Goal: Task Accomplishment & Management: Manage account settings

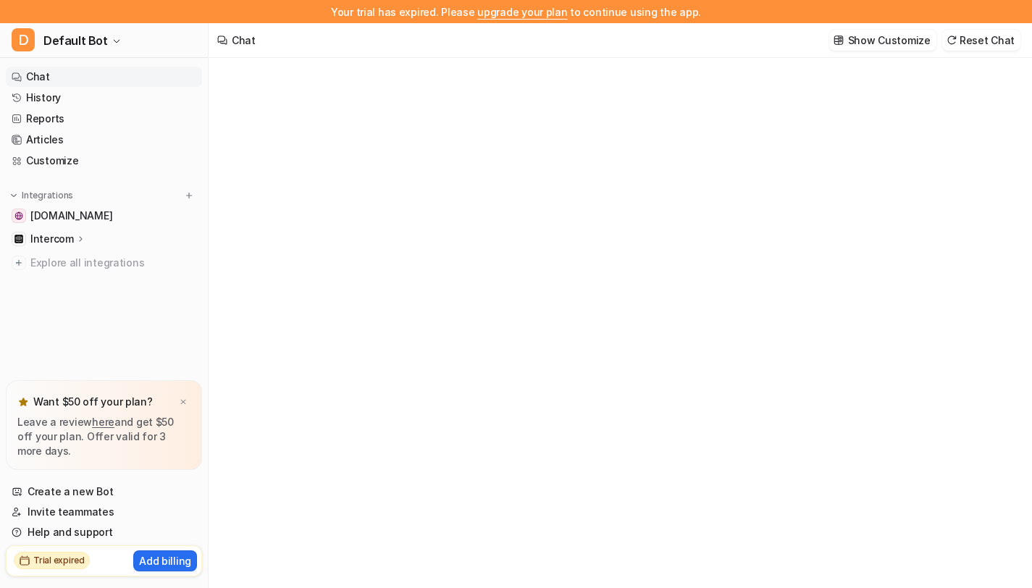
type textarea "**********"
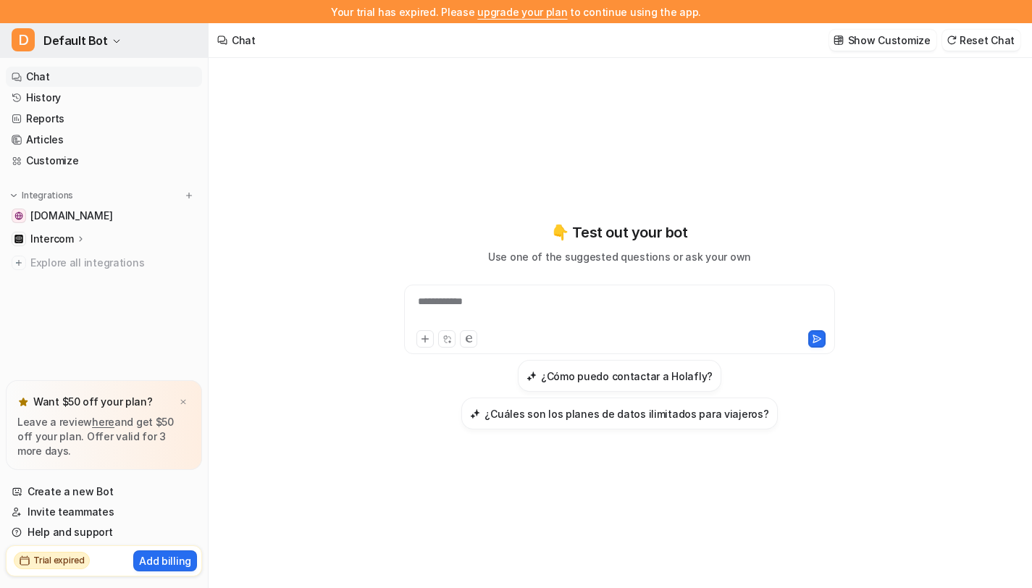
click at [97, 35] on span "Default Bot" at bounding box center [75, 40] width 64 height 20
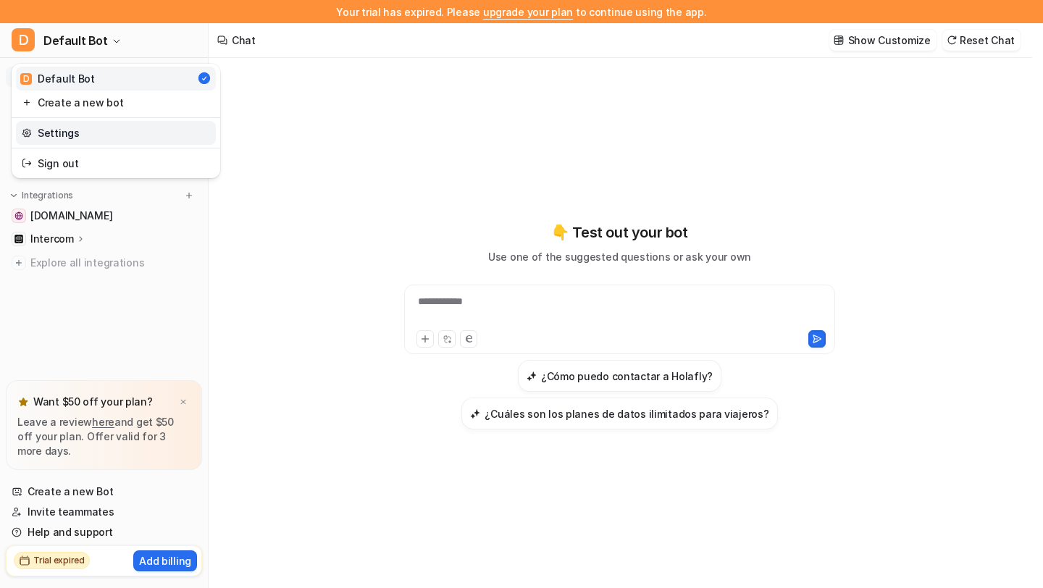
click at [125, 135] on link "Settings" at bounding box center [116, 133] width 200 height 24
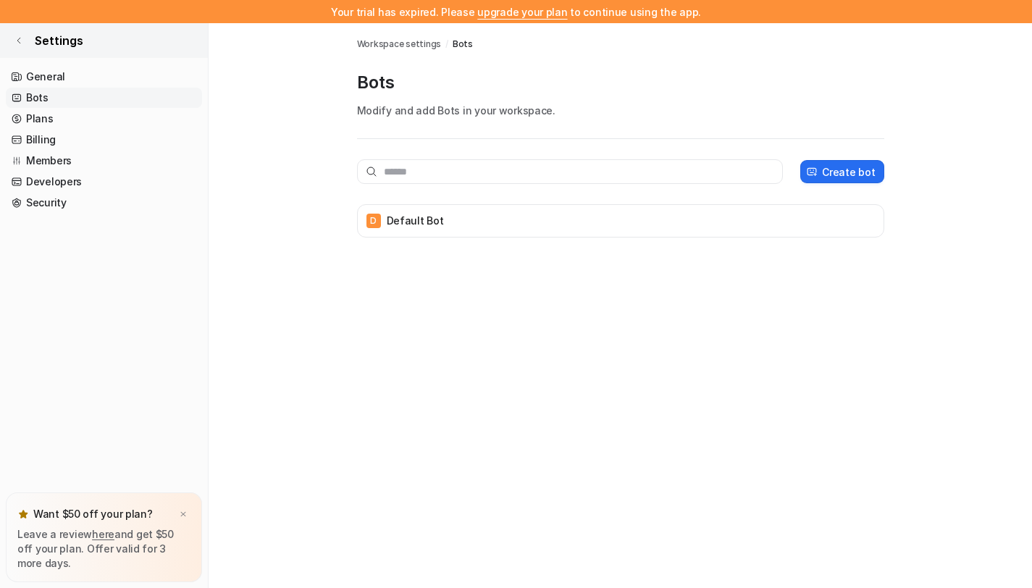
click at [26, 46] on link "Settings" at bounding box center [104, 40] width 208 height 35
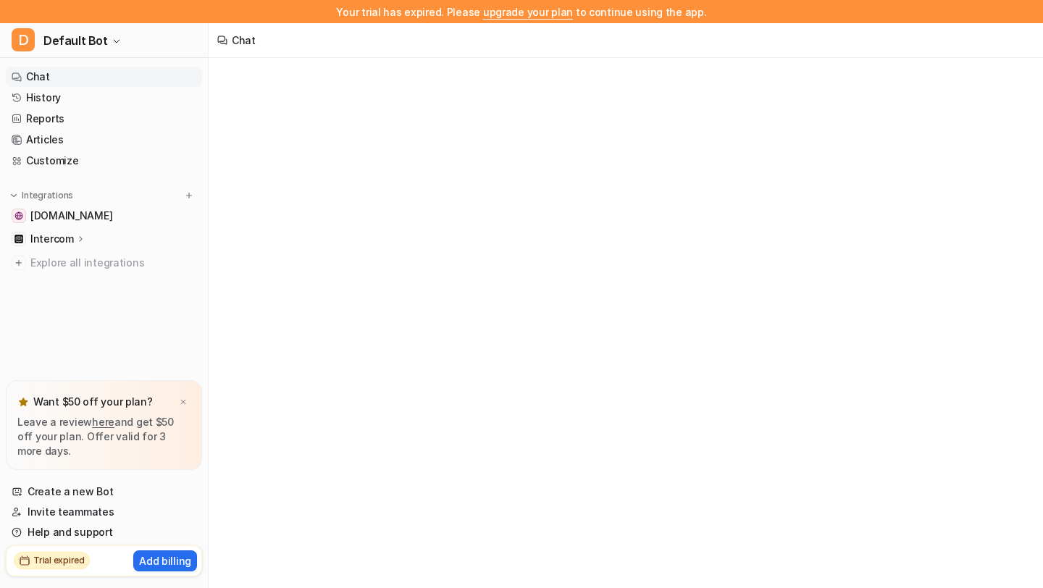
click at [57, 74] on link "Chat" at bounding box center [104, 77] width 196 height 20
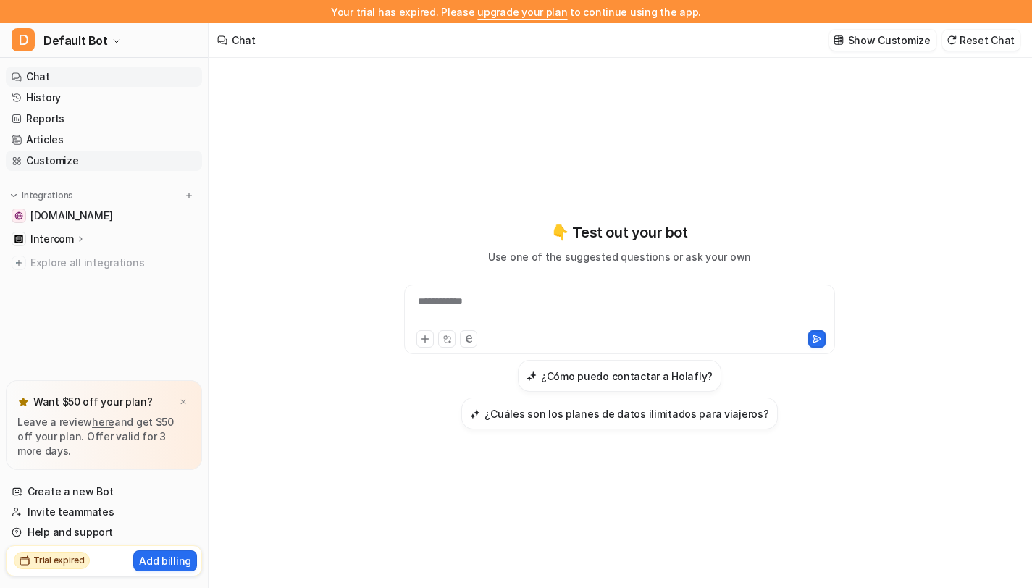
click at [75, 162] on link "Customize" at bounding box center [104, 161] width 196 height 20
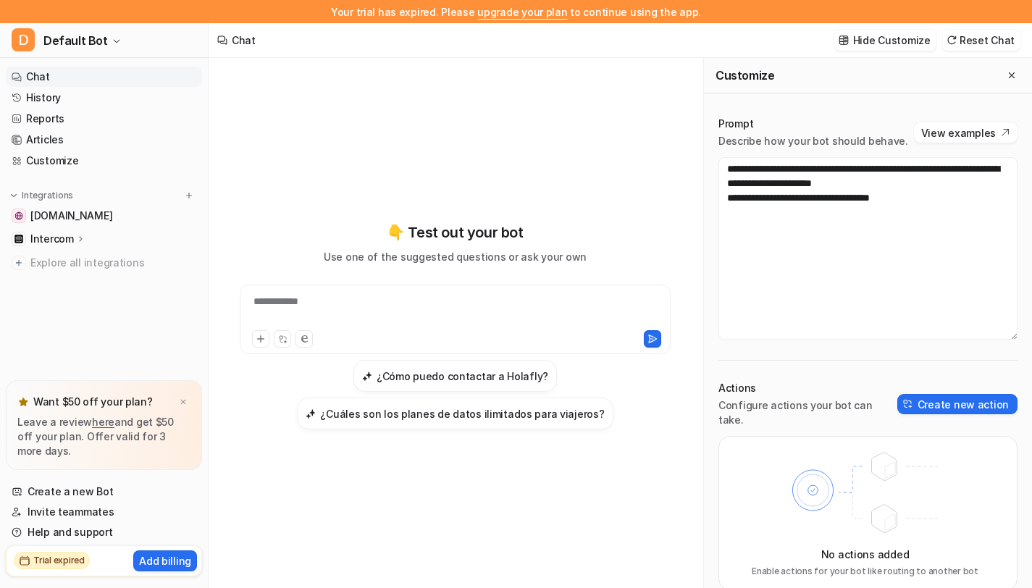
scroll to position [23, 0]
click at [945, 394] on button "Create new action" at bounding box center [958, 404] width 120 height 20
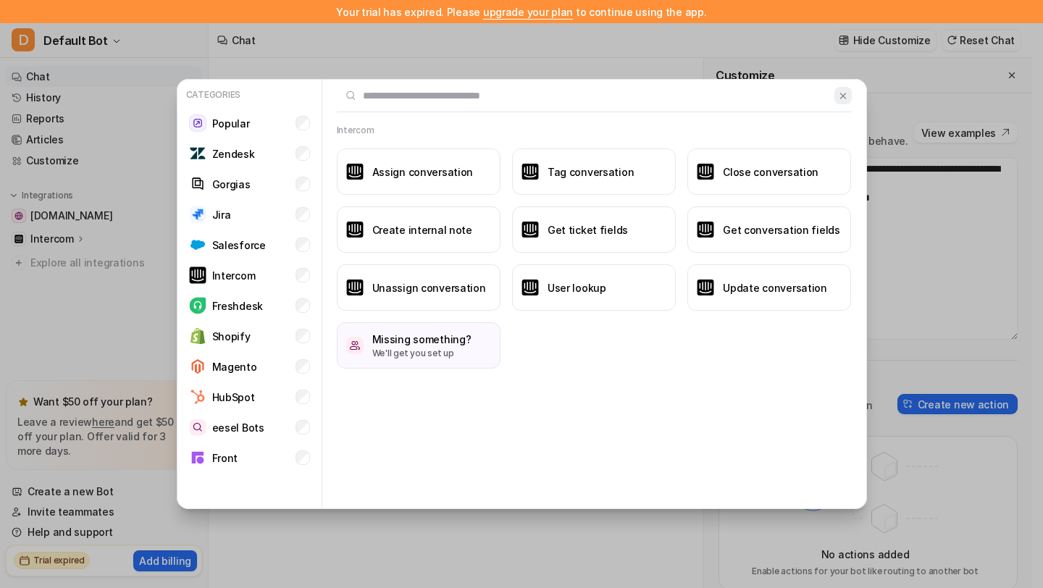
click at [842, 96] on img at bounding box center [843, 96] width 10 height 11
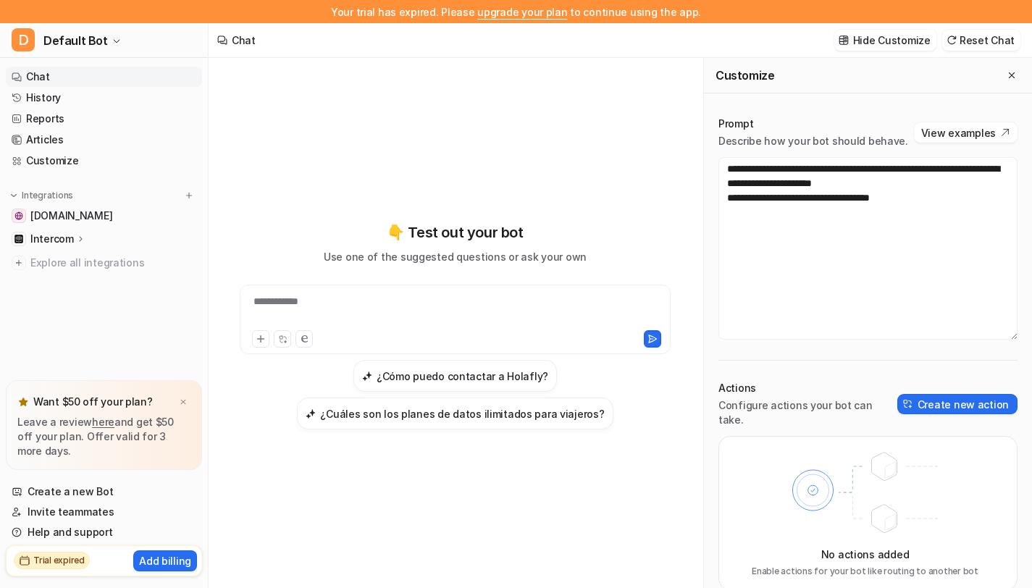
scroll to position [23, 0]
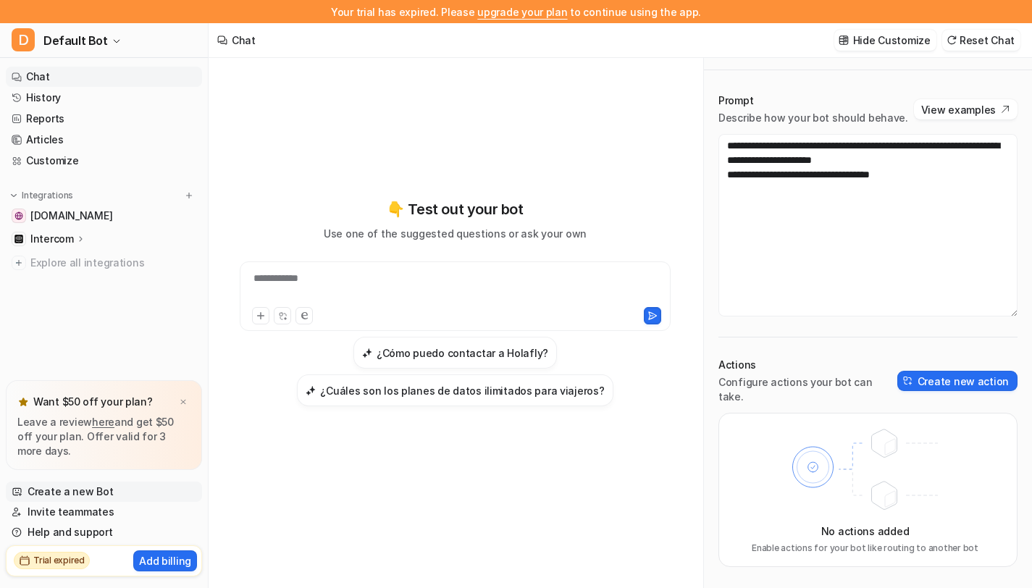
click at [112, 496] on link "Create a new Bot" at bounding box center [104, 492] width 196 height 20
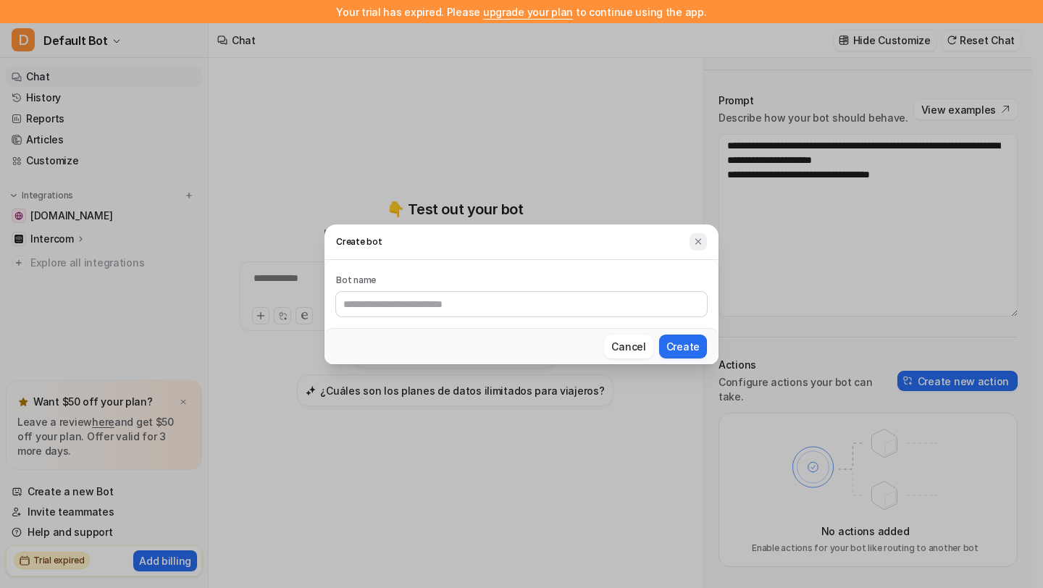
click at [700, 243] on img at bounding box center [698, 241] width 10 height 11
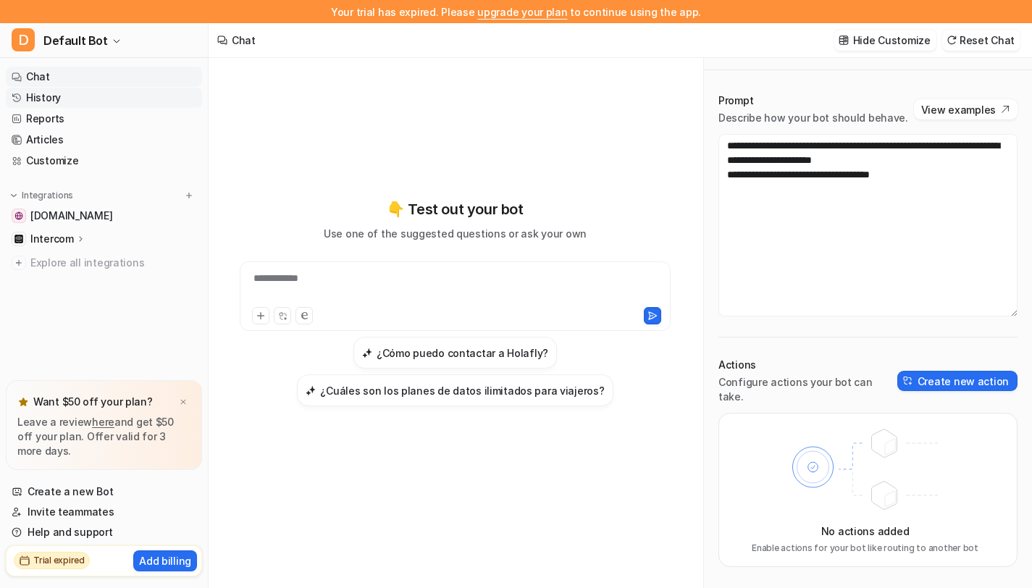
click at [81, 88] on link "History" at bounding box center [104, 98] width 196 height 20
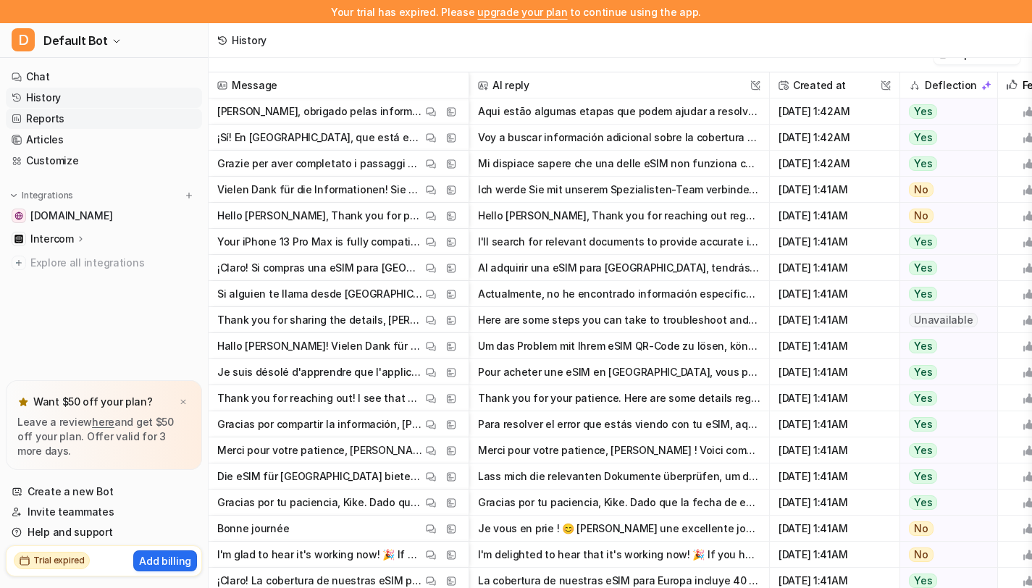
click at [75, 117] on link "Reports" at bounding box center [104, 119] width 196 height 20
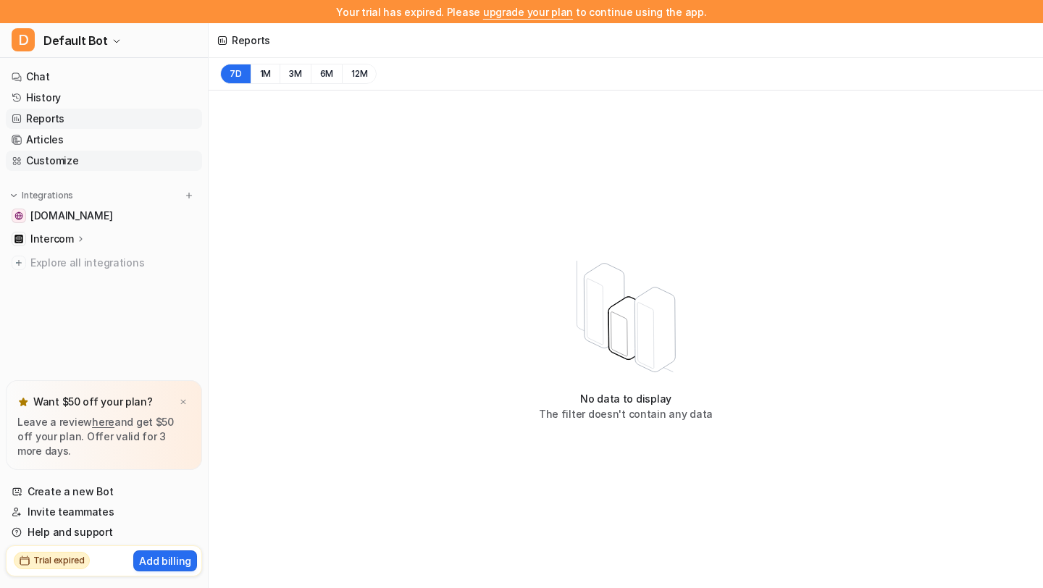
click at [72, 161] on link "Customize" at bounding box center [104, 161] width 196 height 20
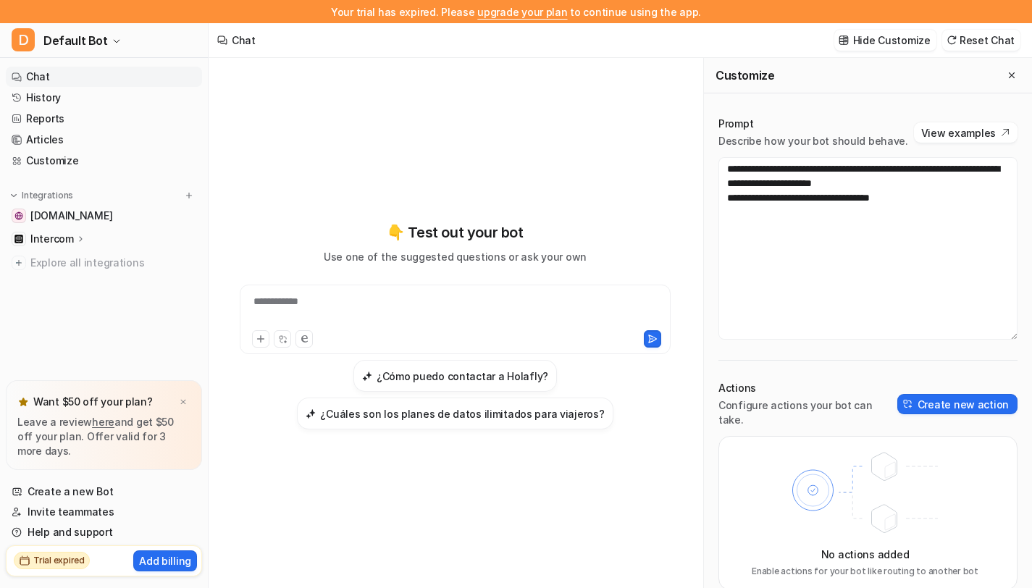
scroll to position [23, 0]
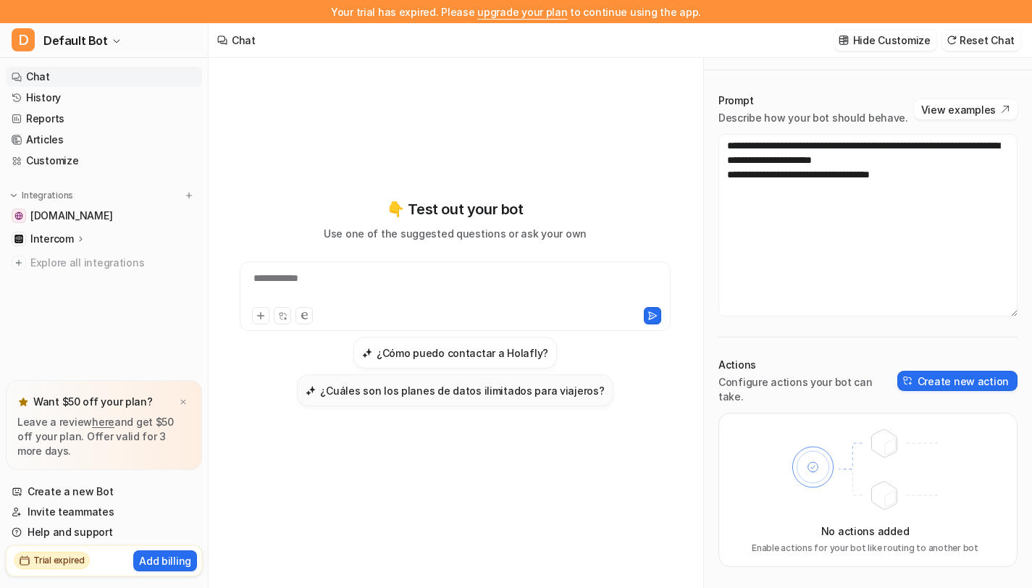
click at [528, 389] on h3 "¿Cuáles son los planes de datos ilimitados para viajeros?" at bounding box center [462, 390] width 284 height 15
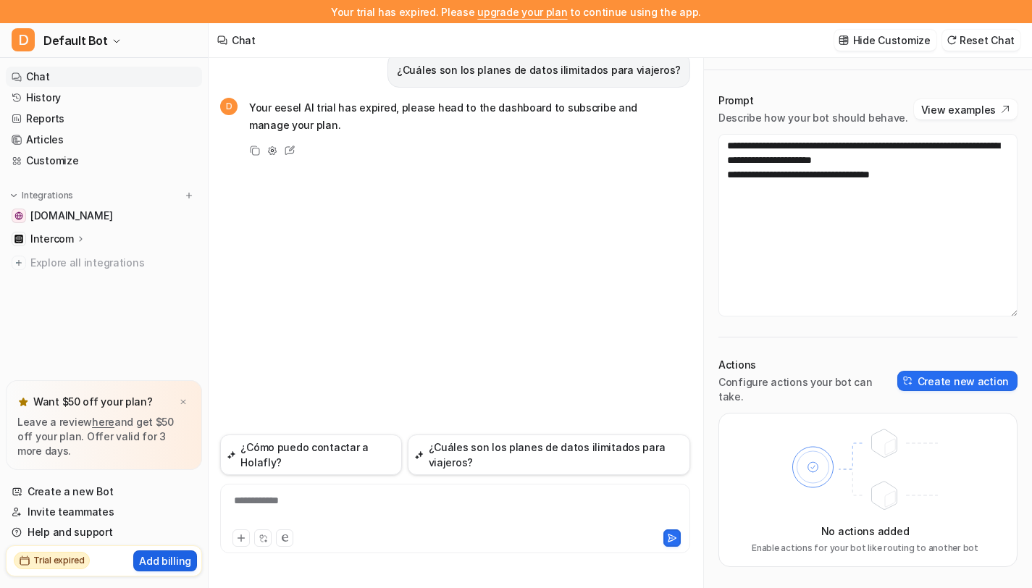
click at [175, 561] on p "Add billing" at bounding box center [165, 560] width 52 height 15
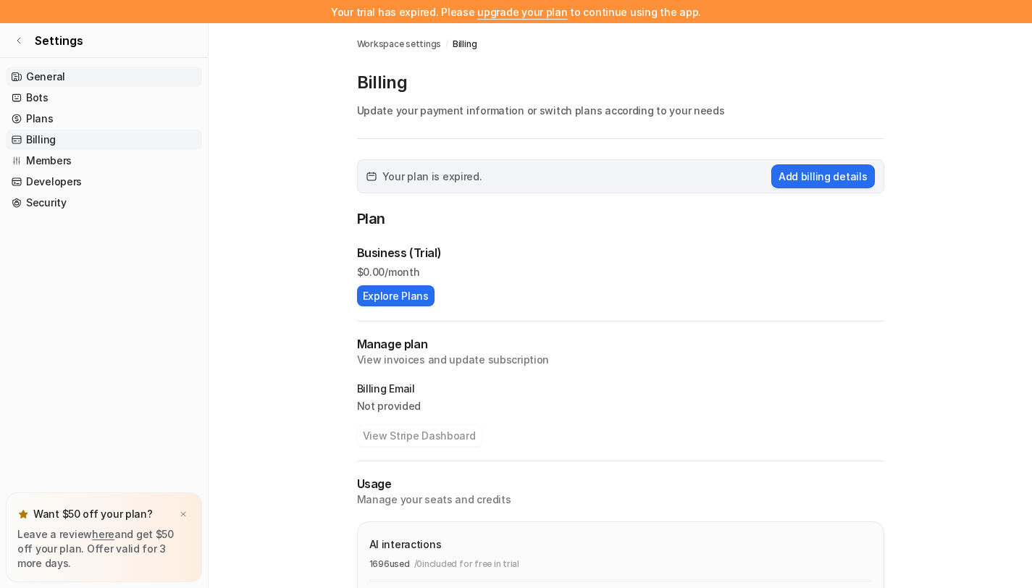
click at [68, 72] on link "General" at bounding box center [104, 77] width 196 height 20
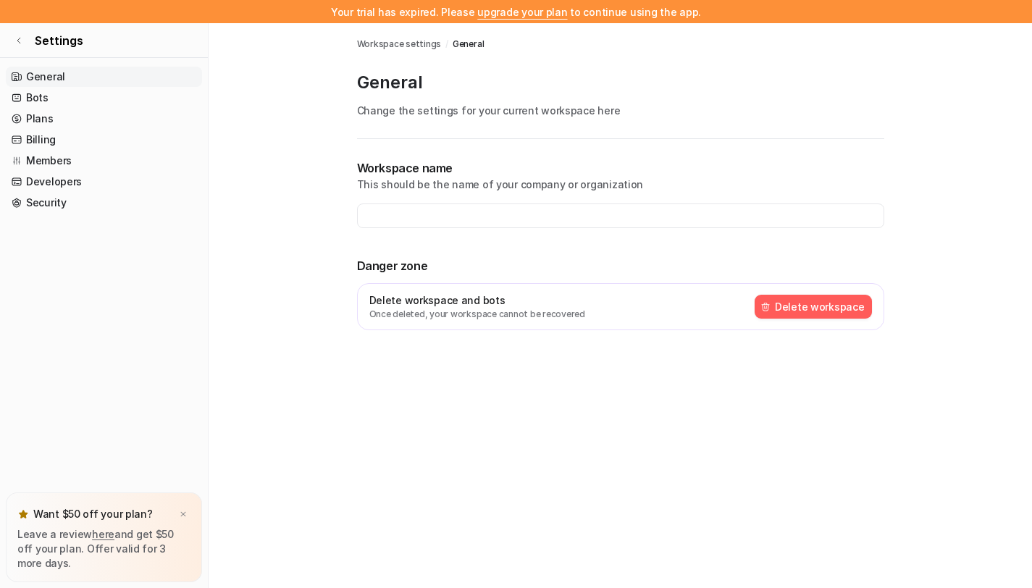
type input "**********"
click at [27, 37] on link "Settings" at bounding box center [104, 40] width 208 height 35
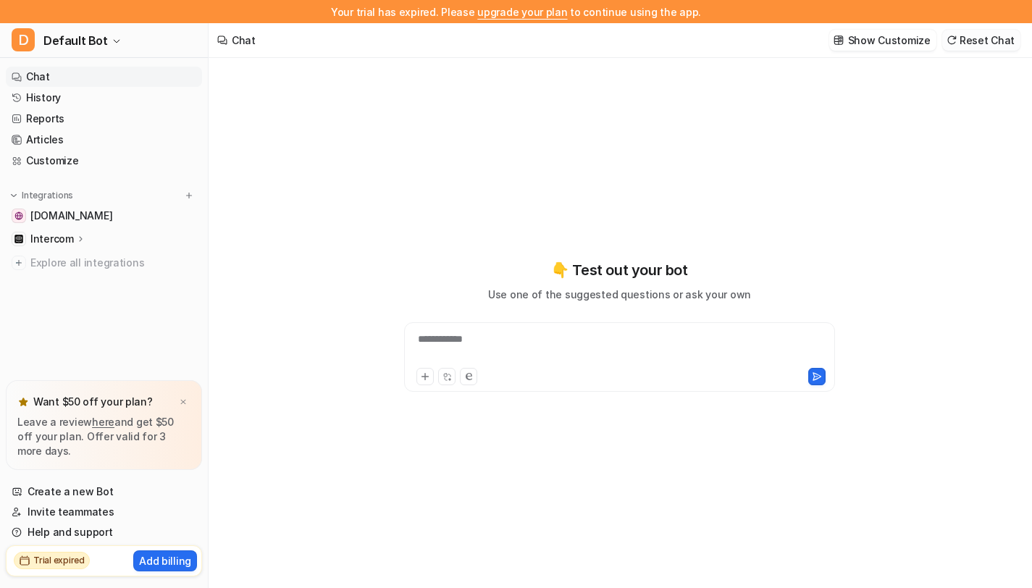
type textarea "**********"
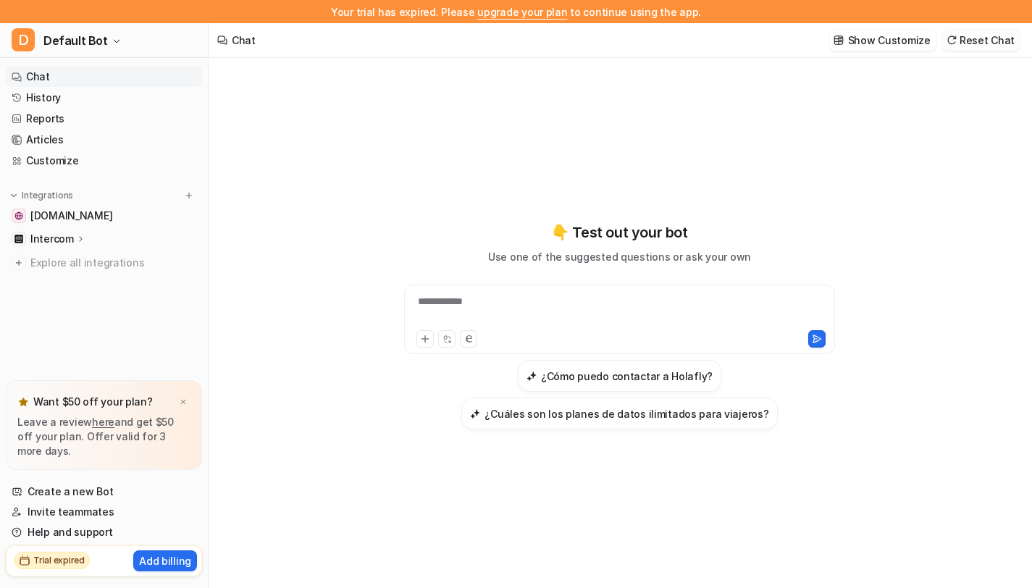
click at [991, 44] on button "Reset Chat" at bounding box center [982, 40] width 78 height 21
click at [88, 54] on button "D Default Bot" at bounding box center [104, 40] width 208 height 35
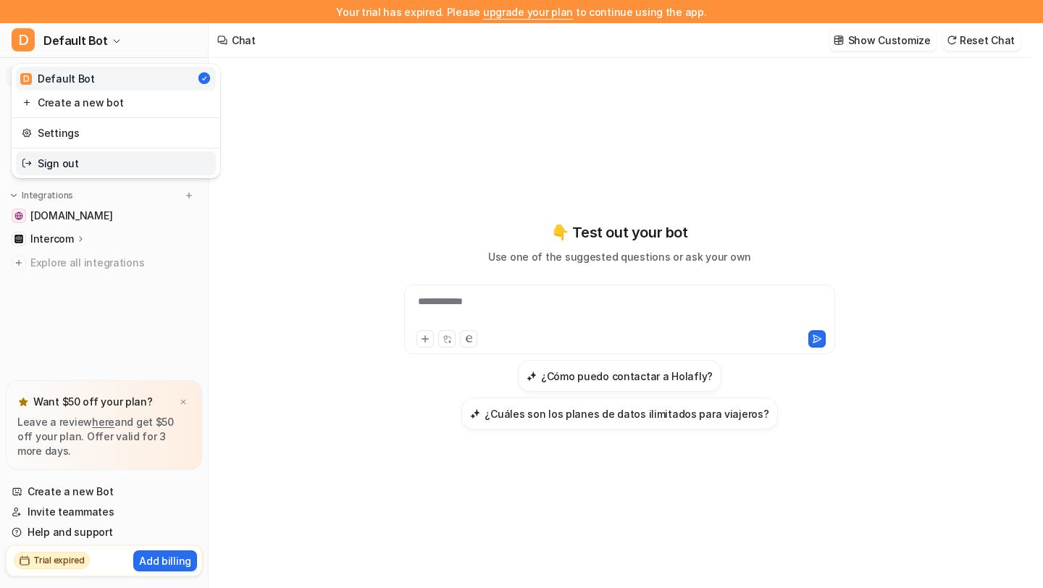
click at [91, 163] on link "Sign out" at bounding box center [116, 163] width 200 height 24
